Goal: Find specific page/section: Find specific page/section

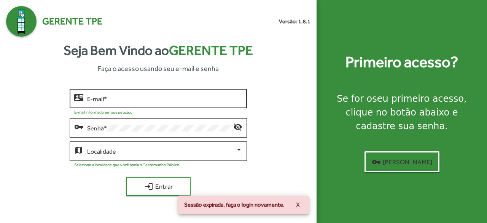
click at [231, 92] on div "E-mail *" at bounding box center [165, 97] width 156 height 21
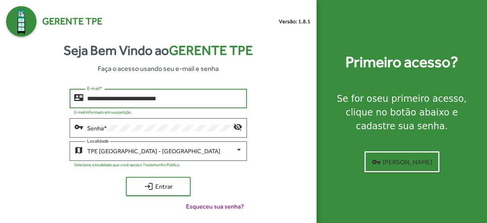
type input "**********"
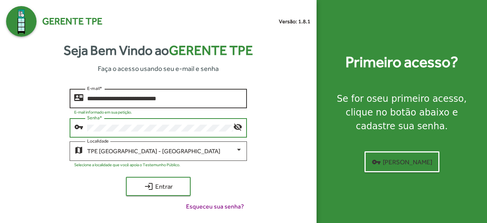
click at [126, 177] on button "login Entrar" at bounding box center [158, 186] width 65 height 19
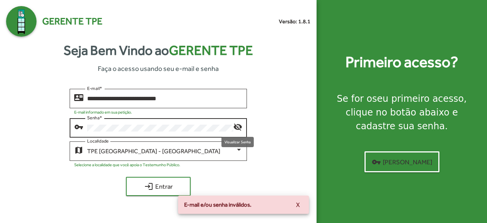
click at [235, 127] on mat-icon "visibility_off" at bounding box center [237, 126] width 9 height 9
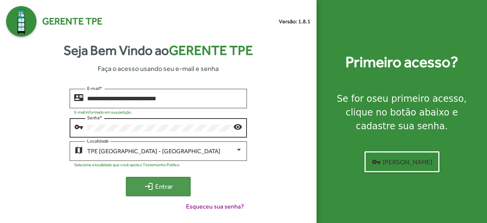
click at [169, 189] on span "login Entrar" at bounding box center [158, 186] width 51 height 14
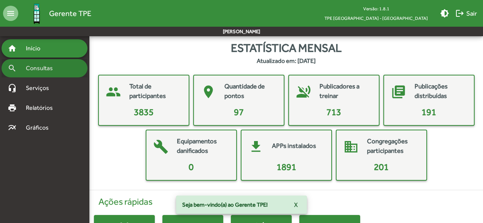
click at [41, 70] on span "Consultas" at bounding box center [41, 68] width 41 height 9
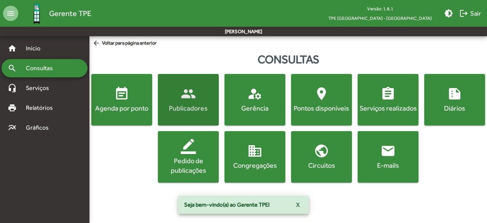
click at [188, 110] on div "Publicadores" at bounding box center [188, 108] width 58 height 10
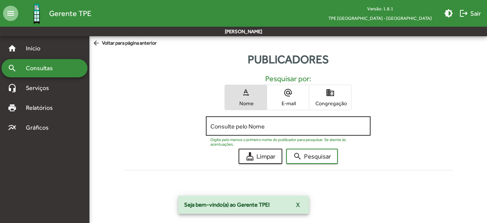
click at [245, 122] on div "Consulte pelo Nome" at bounding box center [288, 125] width 156 height 21
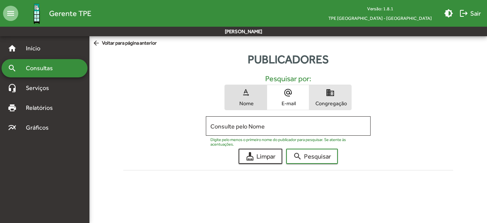
click at [337, 95] on span "domain Congregação" at bounding box center [330, 97] width 42 height 25
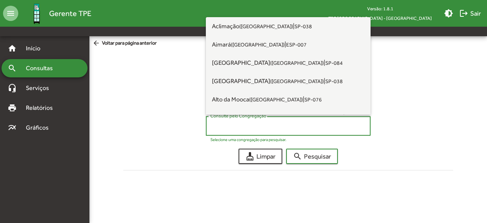
click at [281, 129] on input "Consulte pelo Congregação" at bounding box center [288, 125] width 156 height 7
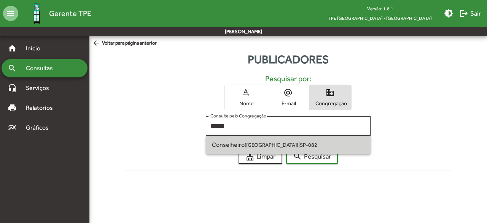
click at [254, 142] on small "([GEOGRAPHIC_DATA])" at bounding box center [272, 145] width 54 height 6
type input "**********"
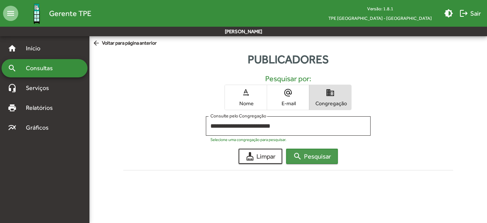
click at [315, 156] on span "search Pesquisar" at bounding box center [312, 156] width 38 height 14
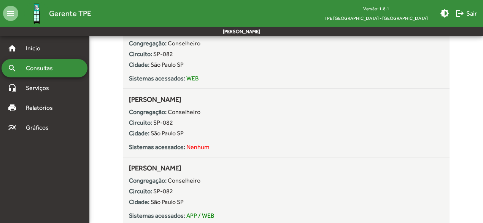
scroll to position [1455, 0]
